Goal: Information Seeking & Learning: Learn about a topic

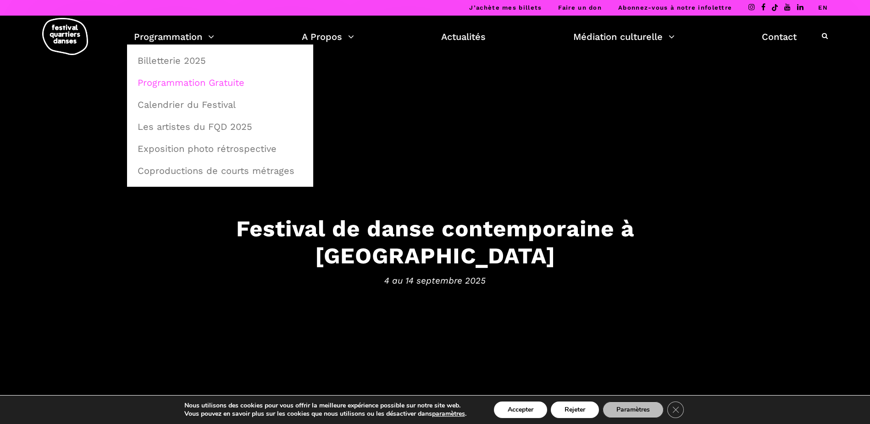
click at [180, 81] on link "Programmation Gratuite" at bounding box center [220, 82] width 176 height 21
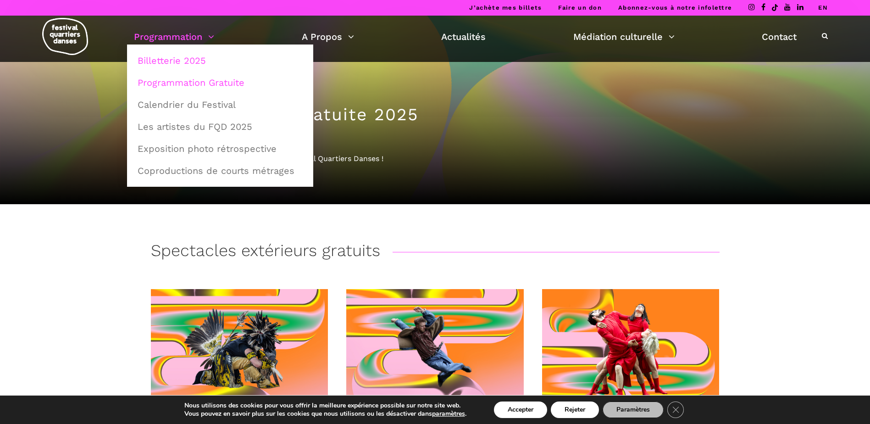
click at [192, 64] on link "Billetterie 2025" at bounding box center [220, 60] width 176 height 21
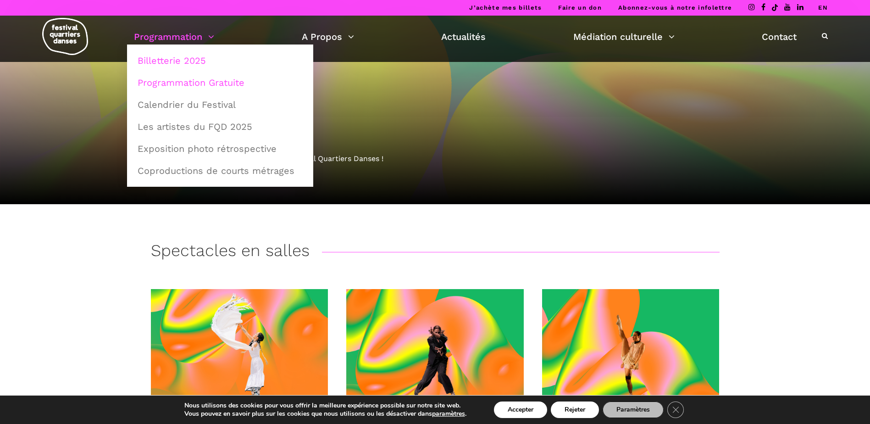
click at [182, 78] on link "Programmation Gratuite" at bounding box center [220, 82] width 176 height 21
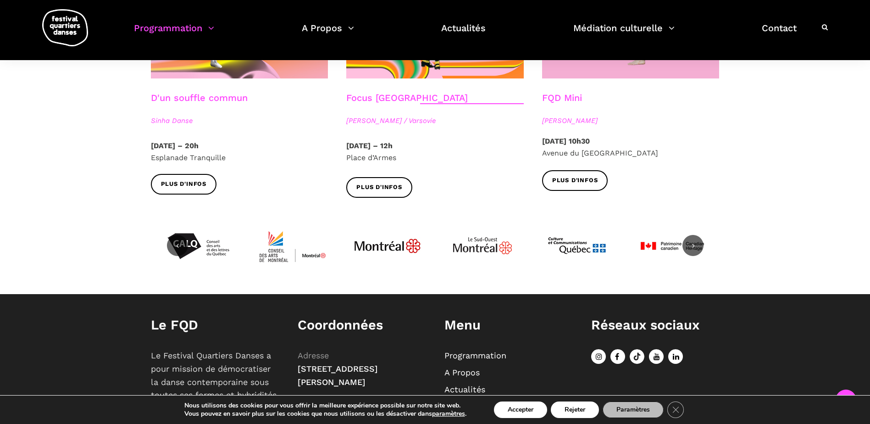
scroll to position [1112, 0]
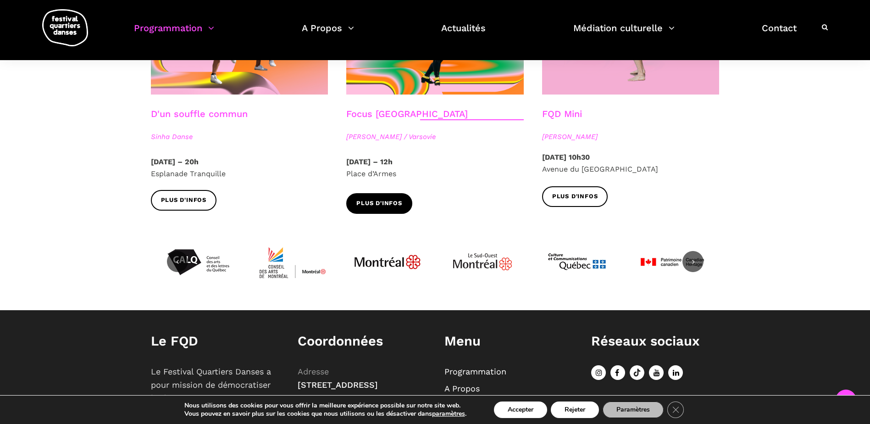
click at [370, 199] on span "Plus d'infos" at bounding box center [380, 204] width 46 height 10
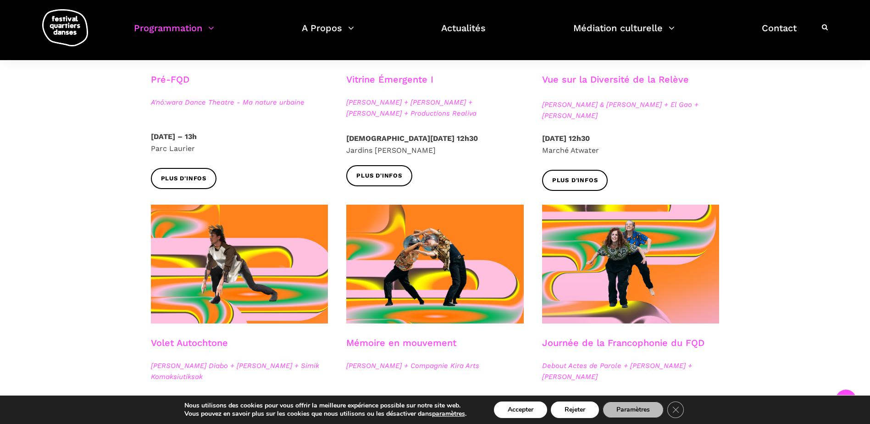
scroll to position [194, 0]
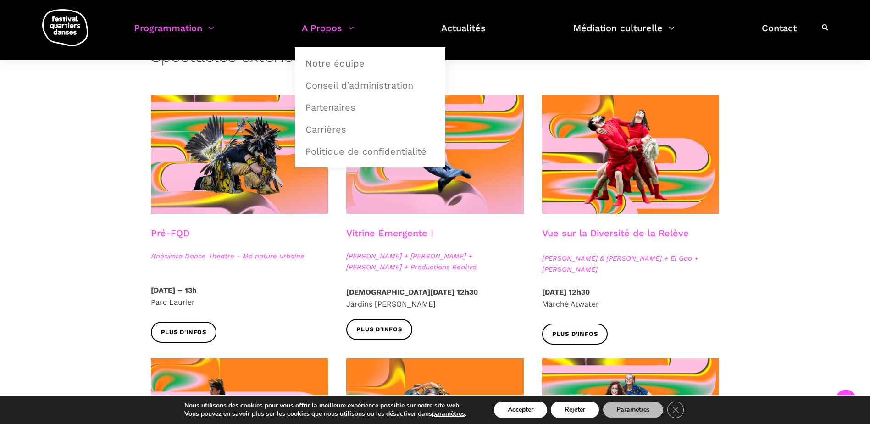
click at [329, 28] on link "A Propos" at bounding box center [328, 33] width 52 height 27
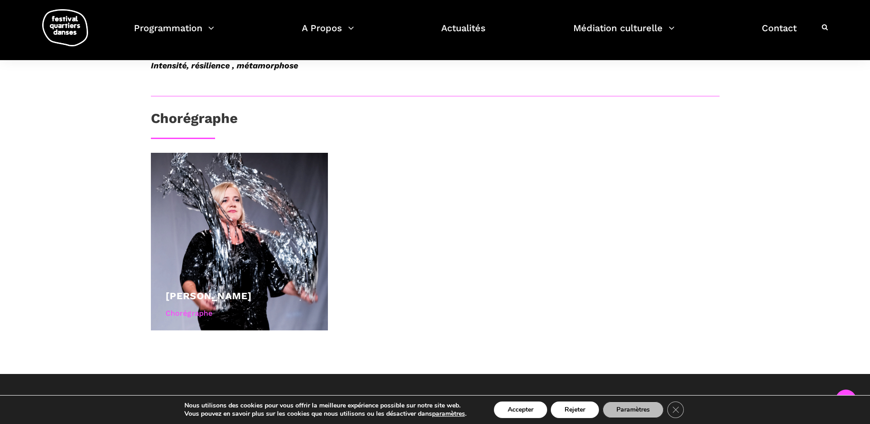
scroll to position [551, 0]
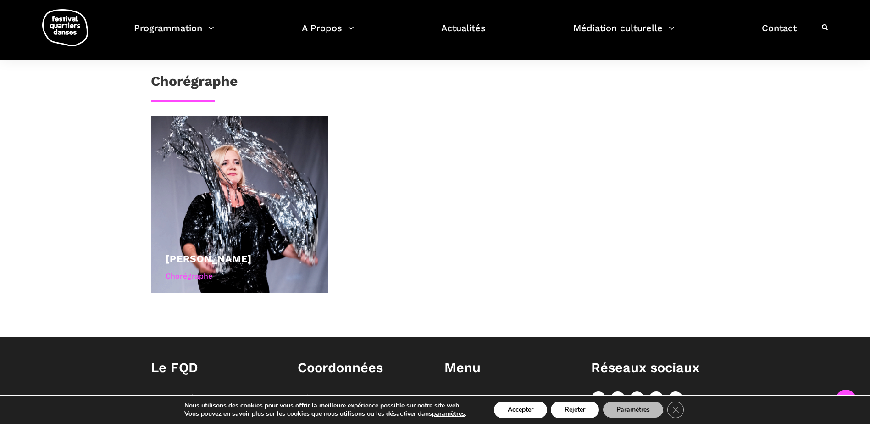
drag, startPoint x: 590, startPoint y: 229, endPoint x: 608, endPoint y: 297, distance: 70.8
click at [584, 238] on div "Agata Życzkowska Chorégraphe" at bounding box center [435, 214] width 587 height 196
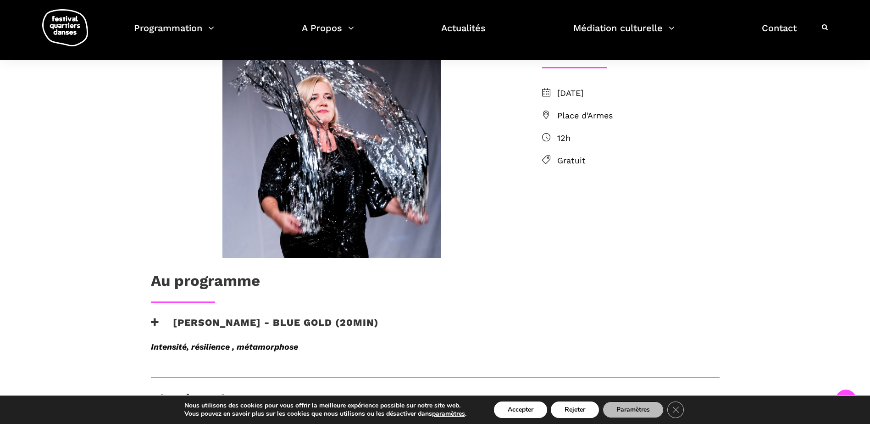
scroll to position [229, 0]
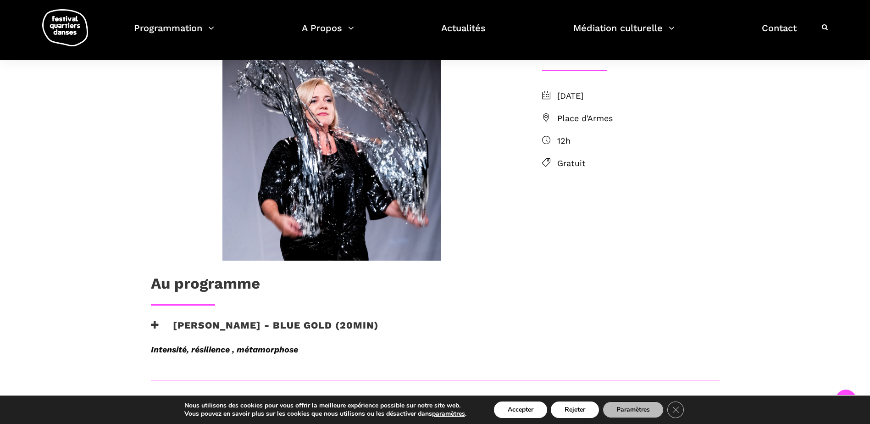
click at [763, 233] on div "Au programme Agata Życzkowska - Blue Gold (20min) Intensité, résilience , métam…" at bounding box center [435, 336] width 870 height 643
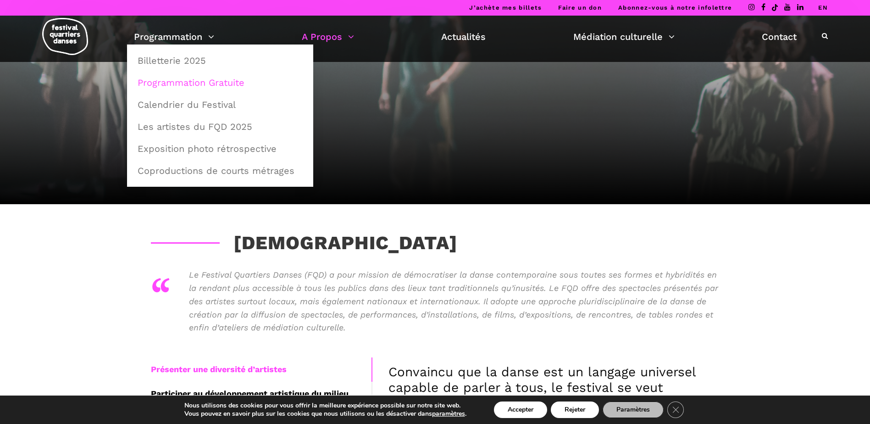
click at [175, 80] on link "Programmation Gratuite" at bounding box center [220, 82] width 176 height 21
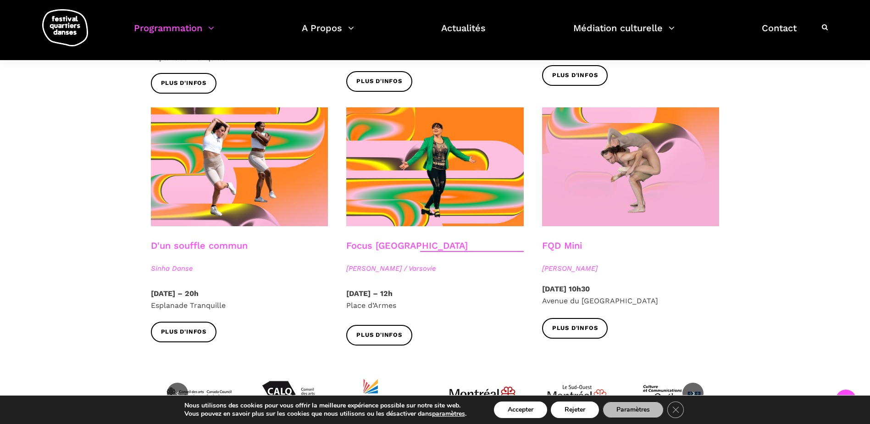
scroll to position [1009, 0]
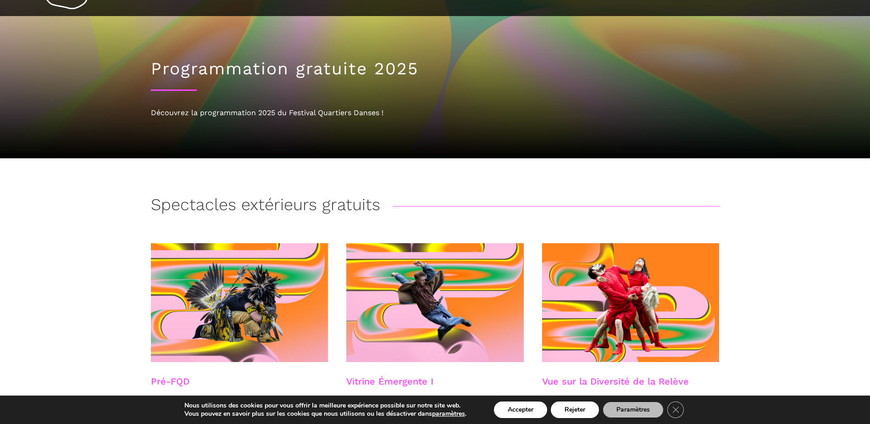
scroll to position [0, 0]
